Goal: Communication & Community: Connect with others

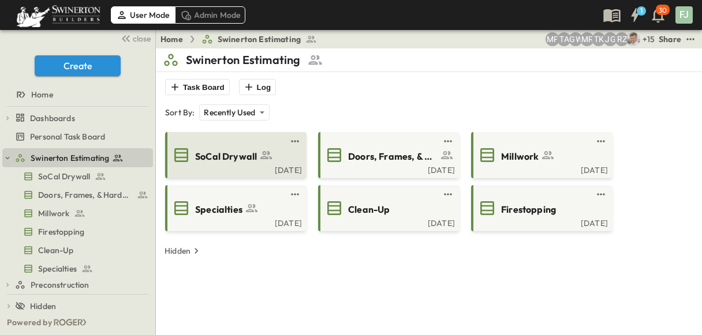
click at [222, 150] on span "SoCal Drywall" at bounding box center [226, 156] width 62 height 13
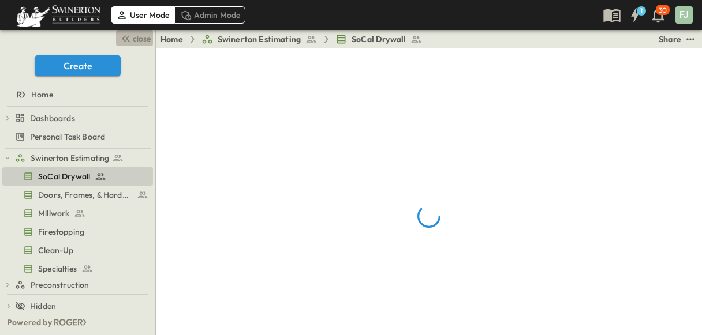
click at [129, 35] on icon "button" at bounding box center [127, 38] width 4 height 7
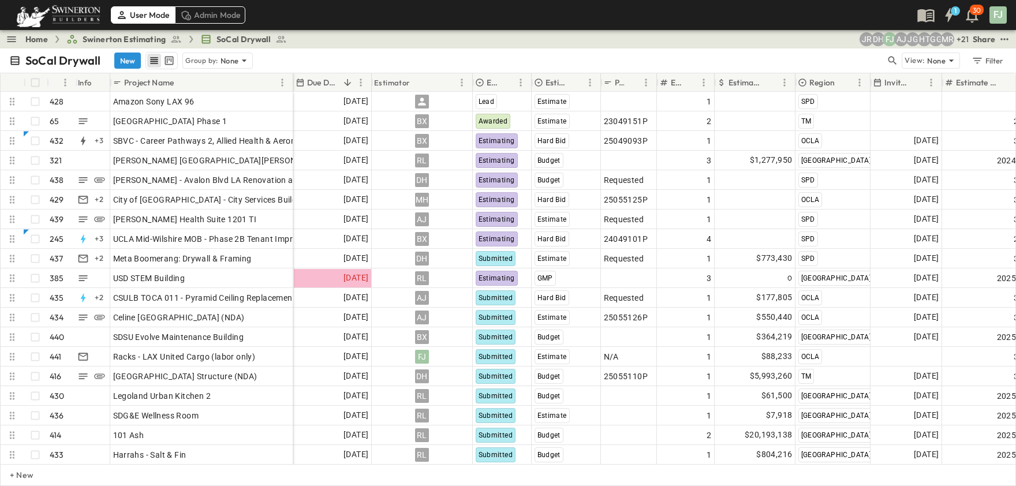
click at [296, 48] on div "SoCal Drywall New Group by: None View: None Filter" at bounding box center [508, 60] width 1016 height 24
click at [342, 77] on icon "Sort" at bounding box center [347, 82] width 10 height 10
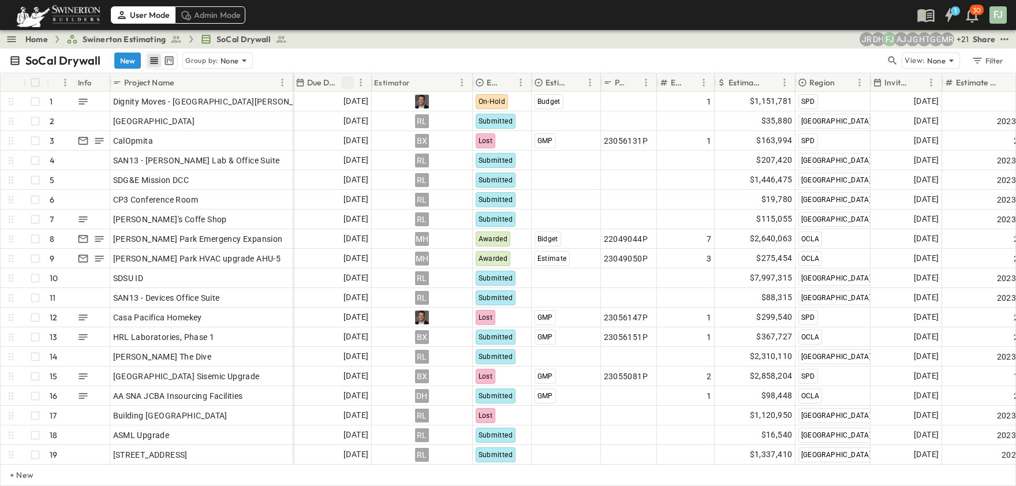
click at [342, 77] on icon "Sort" at bounding box center [347, 82] width 10 height 10
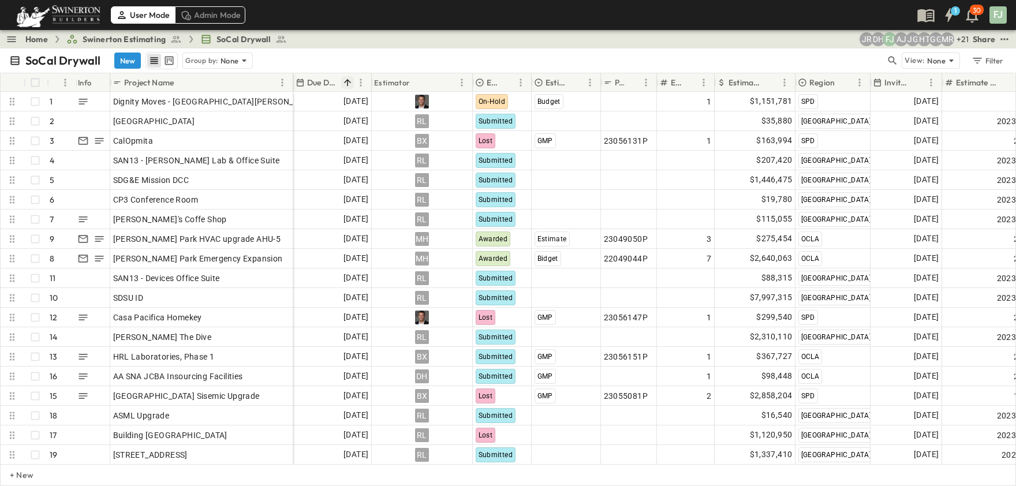
click at [344, 79] on icon "Sort" at bounding box center [347, 82] width 7 height 7
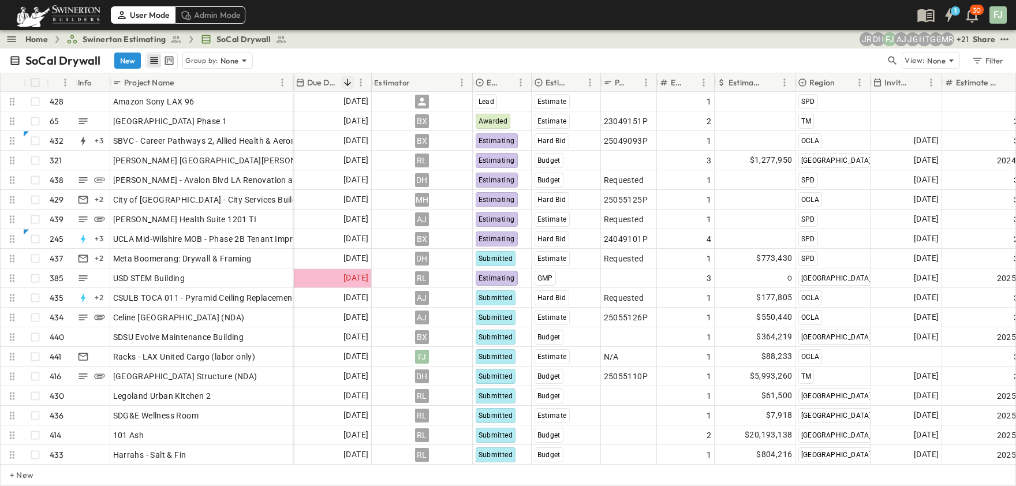
click at [286, 52] on div "SoCal Drywall New Group by: None" at bounding box center [447, 60] width 876 height 17
